Goal: Task Accomplishment & Management: Complete application form

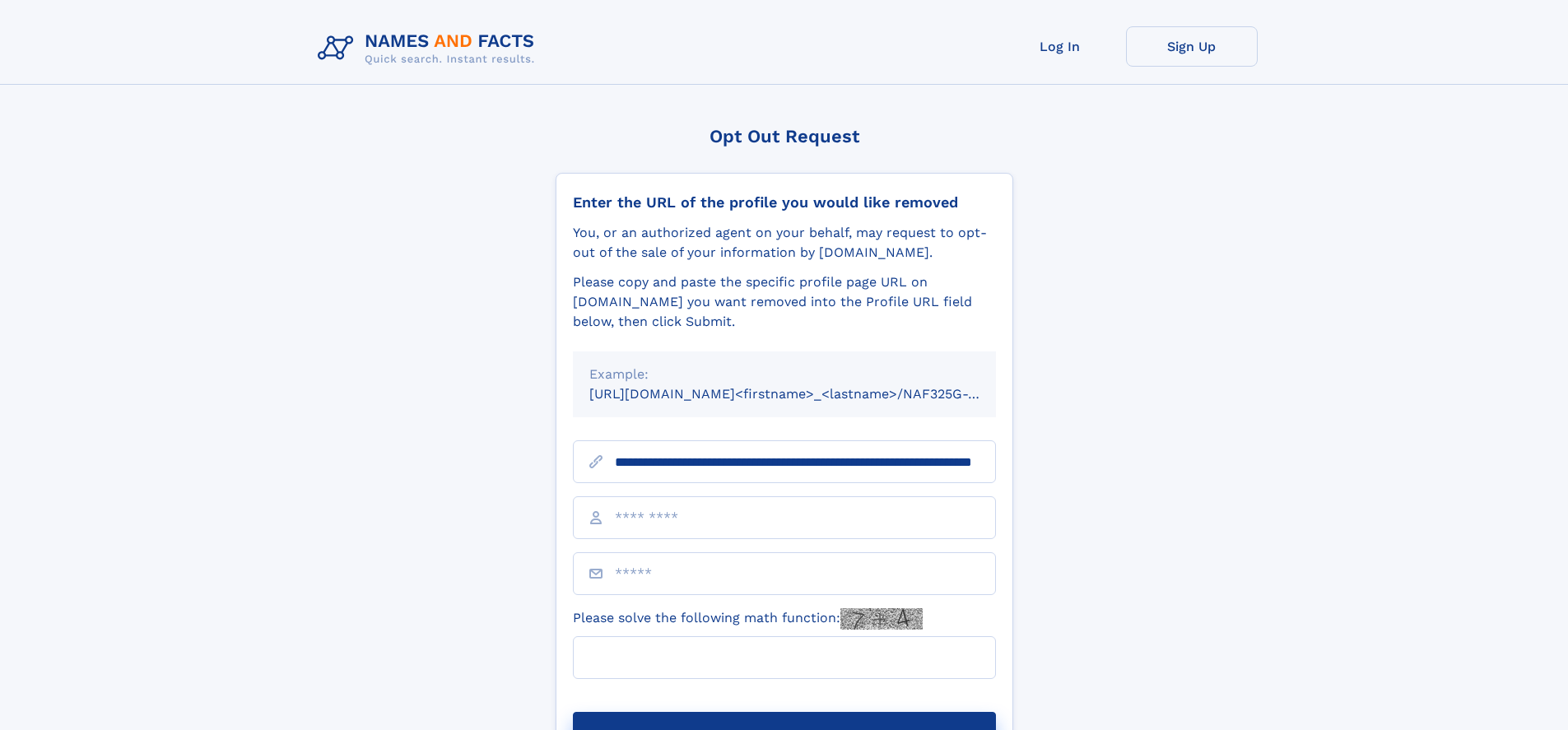
scroll to position [0, 159]
type input "**********"
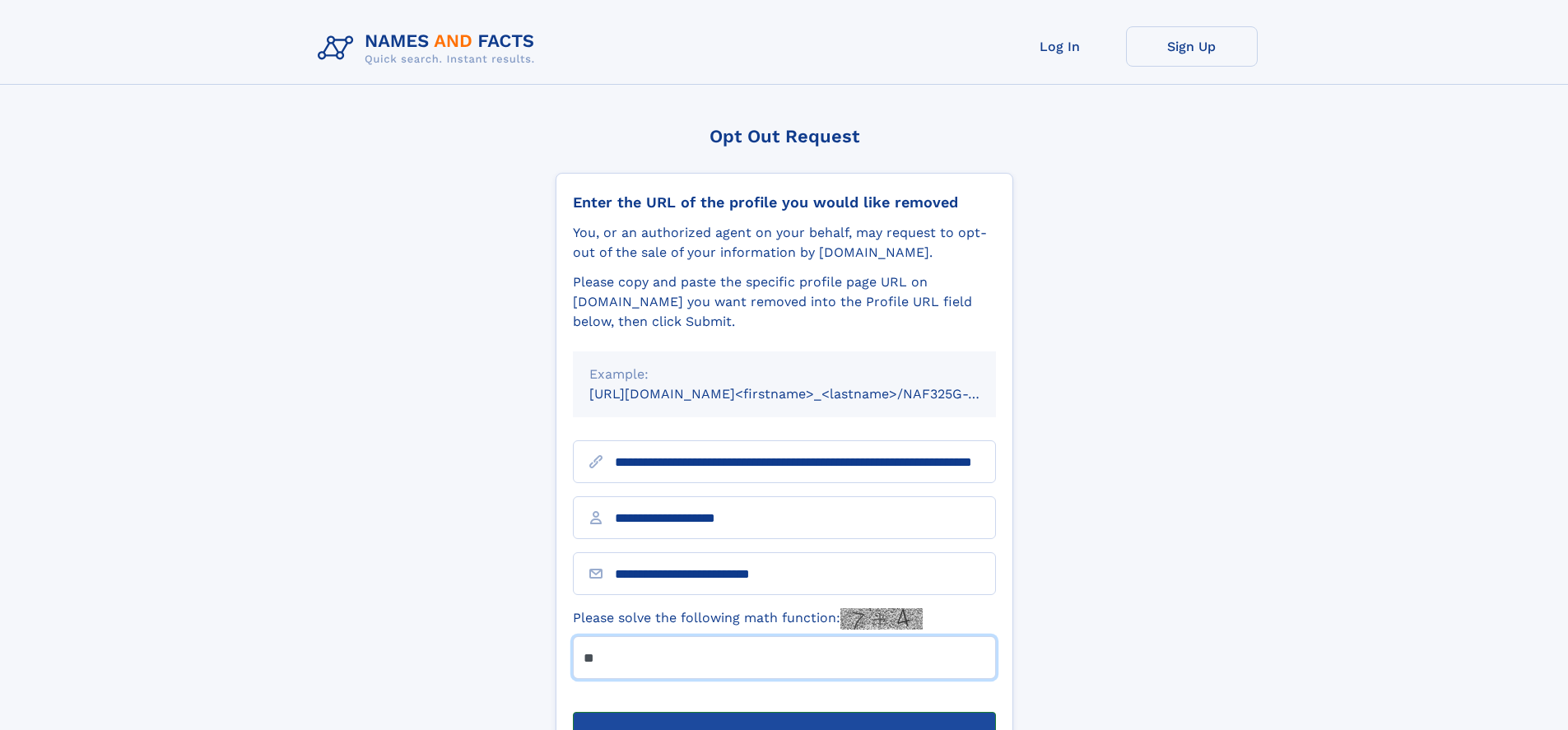
type input "**"
click at [783, 712] on button "Submit Opt Out Request" at bounding box center [785, 738] width 423 height 53
